Goal: Task Accomplishment & Management: Use online tool/utility

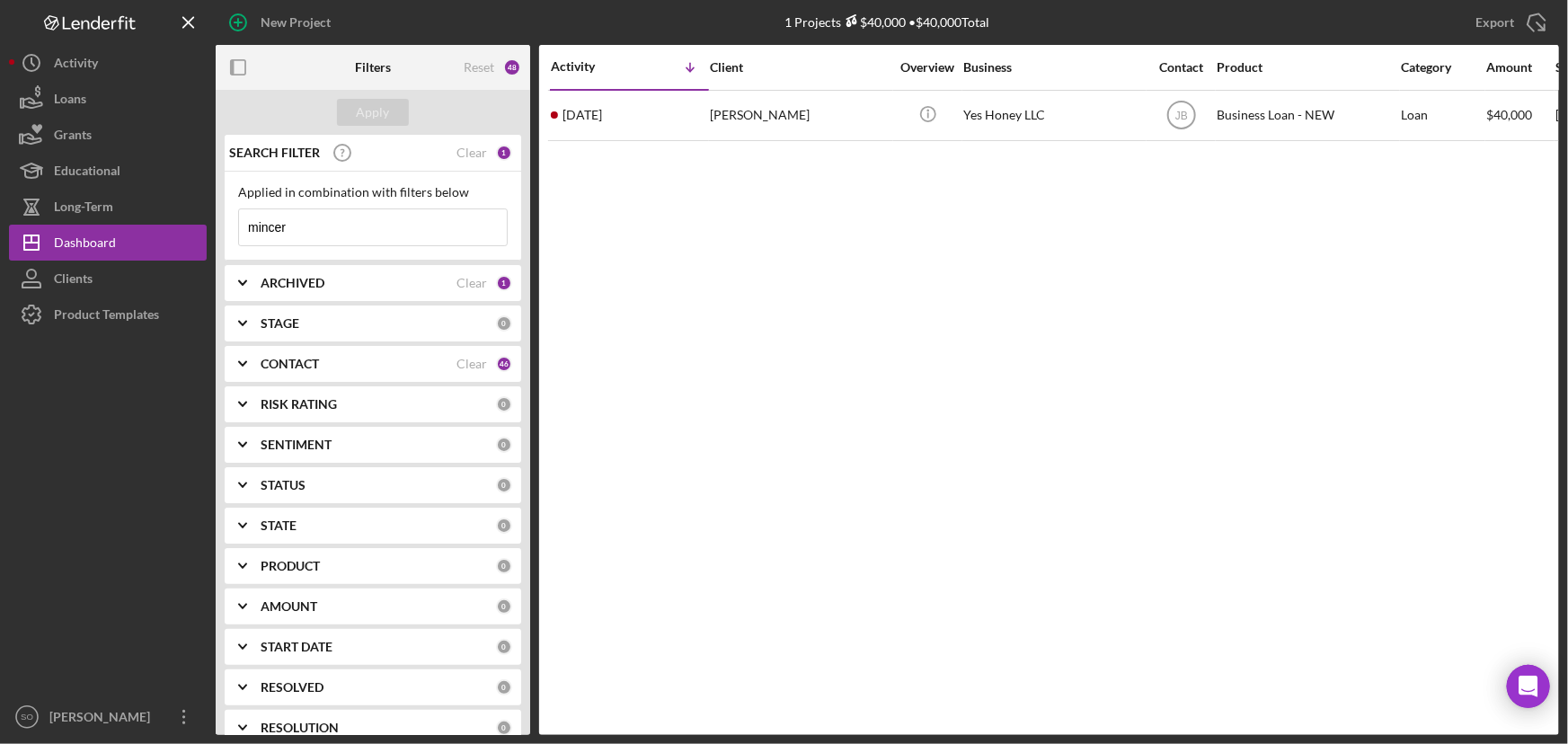
click at [316, 229] on input "mincer" at bounding box center [372, 227] width 267 height 36
drag, startPoint x: 316, startPoint y: 229, endPoint x: 220, endPoint y: 227, distance: 96.0
click at [220, 227] on div "SEARCH FILTER Clear 1 Applied in combination with filters below mincer Icon/Men…" at bounding box center [372, 435] width 314 height 600
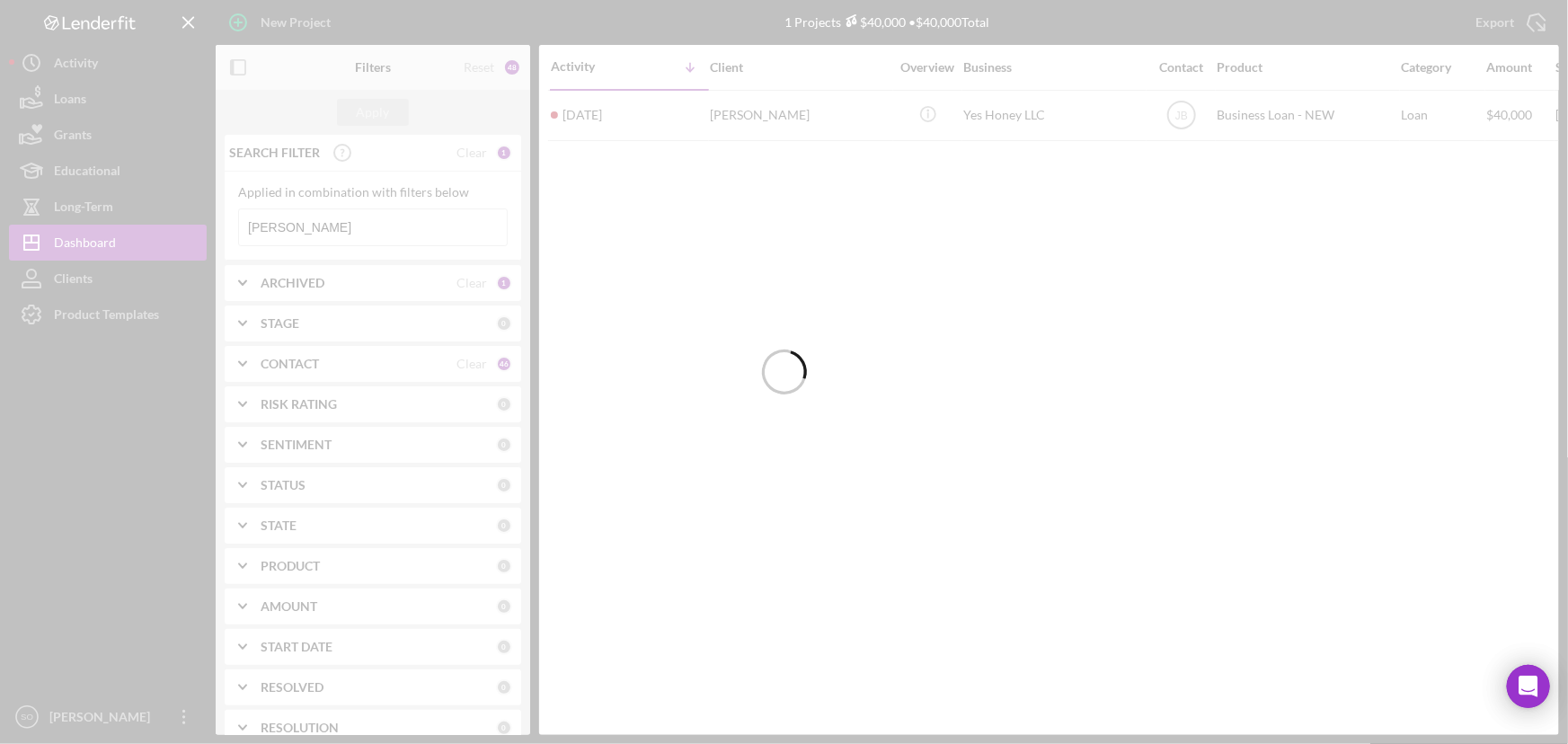
type input "[PERSON_NAME]"
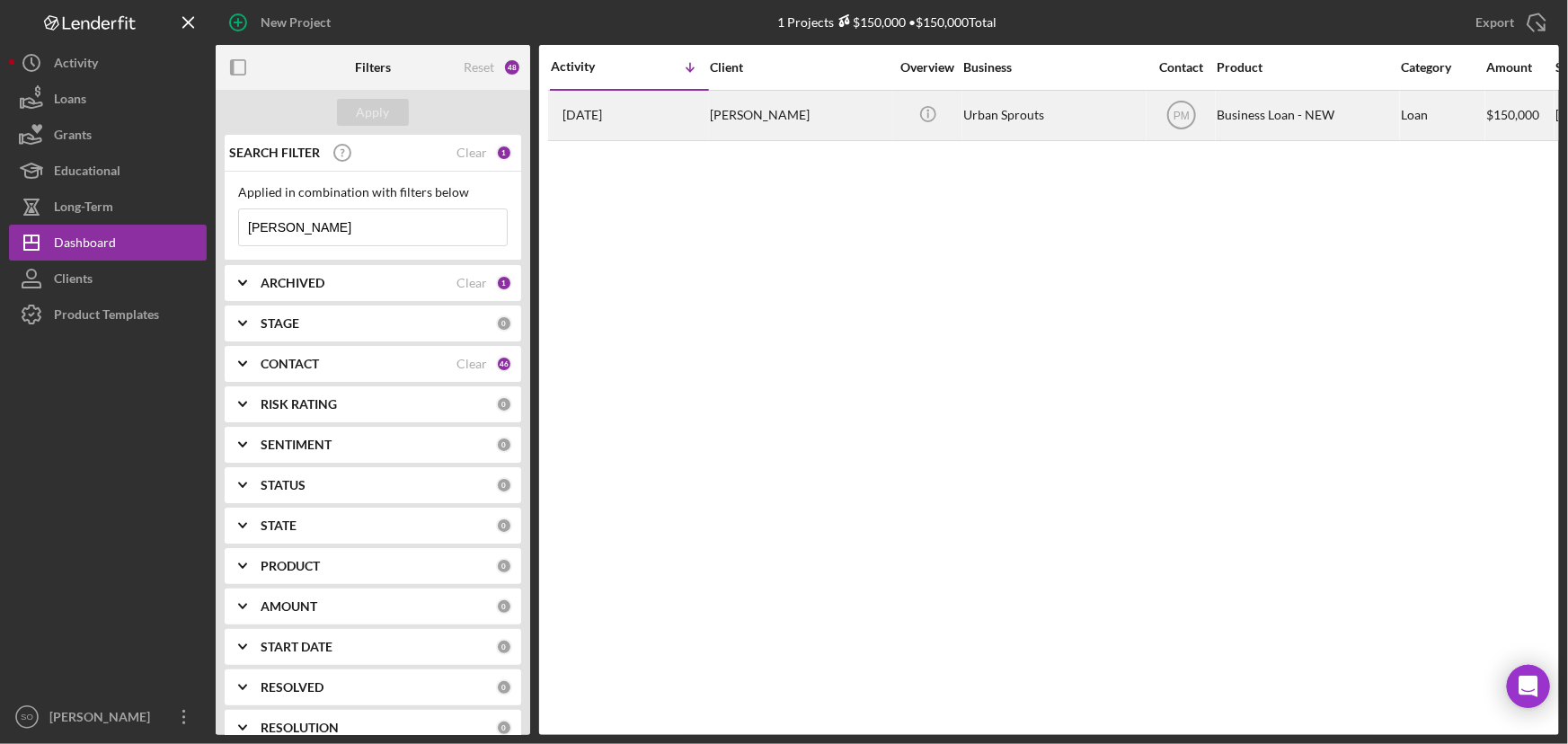
click at [799, 124] on div "[PERSON_NAME]" at bounding box center [799, 115] width 180 height 48
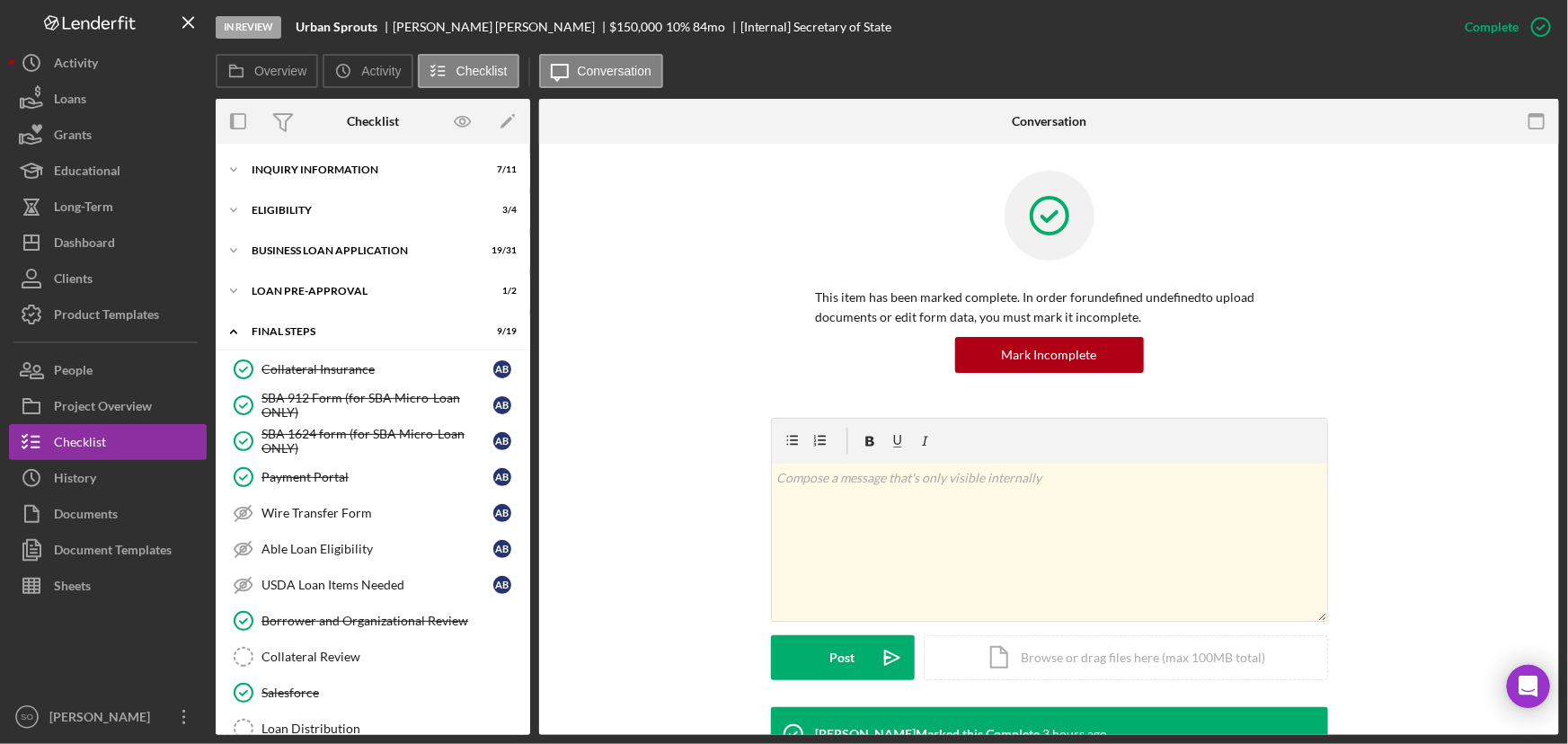
scroll to position [354, 0]
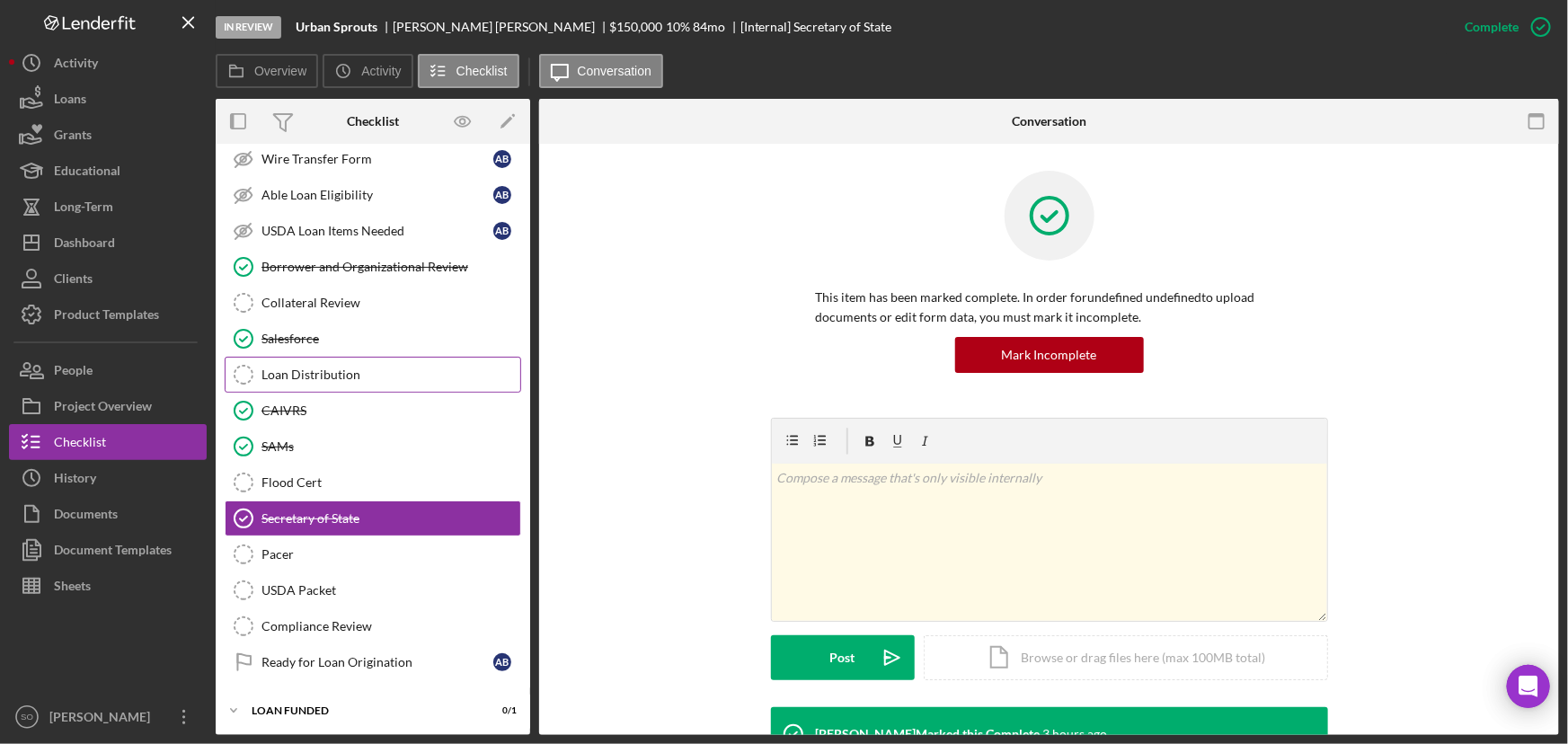
click at [341, 377] on div "Loan Distribution" at bounding box center [391, 374] width 259 height 15
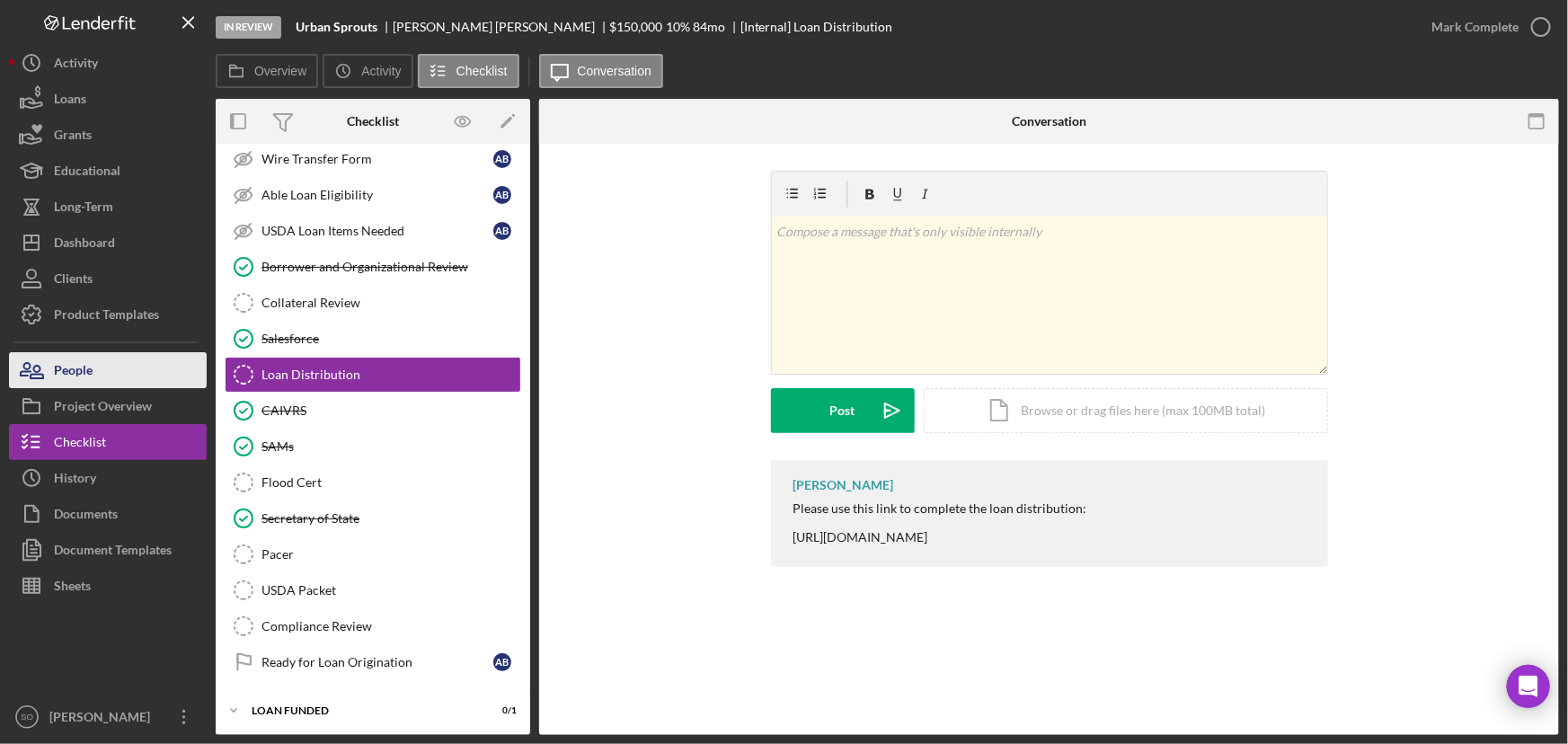
scroll to position [354, 0]
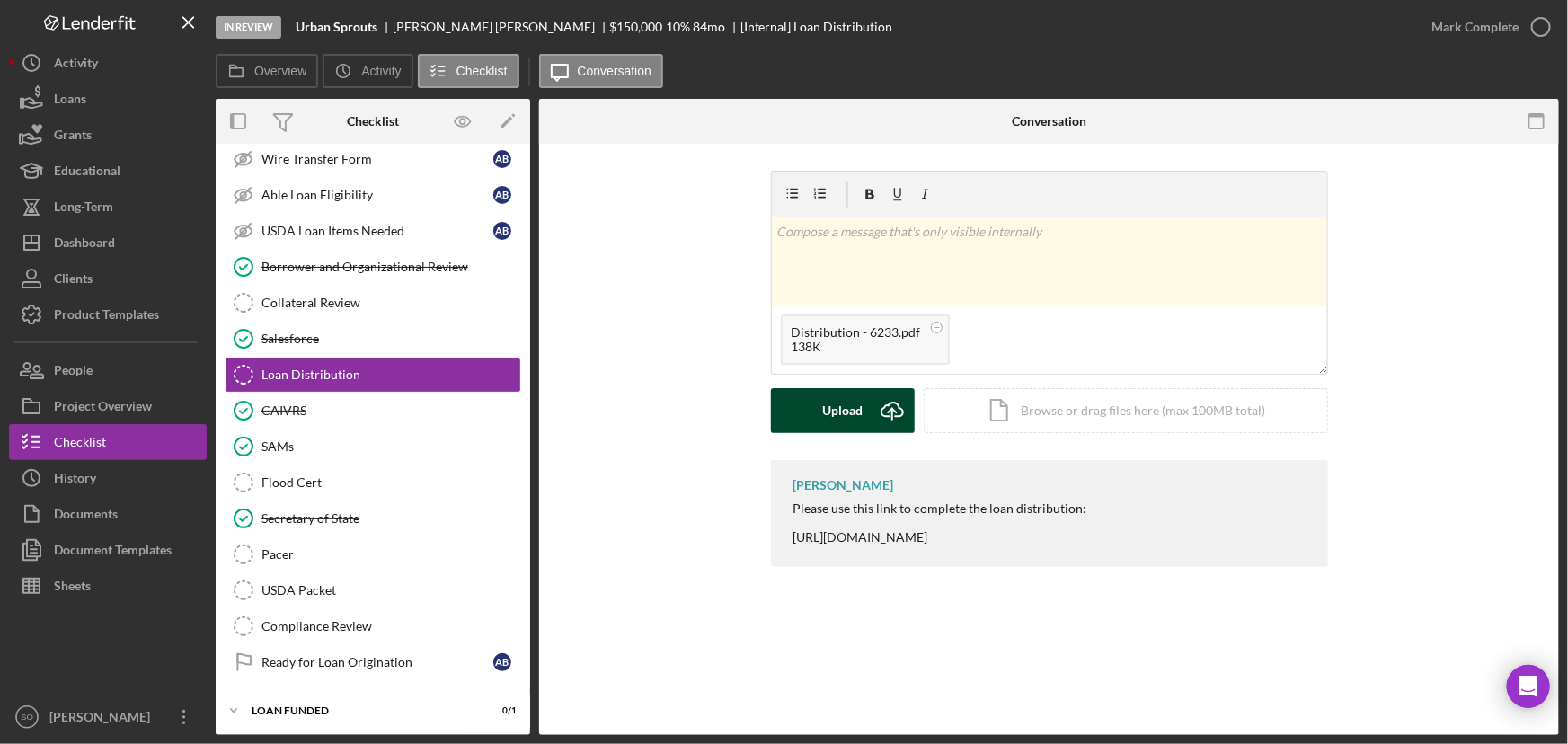
click at [848, 409] on div "Upload" at bounding box center [843, 410] width 41 height 45
